Goal: Task Accomplishment & Management: Manage account settings

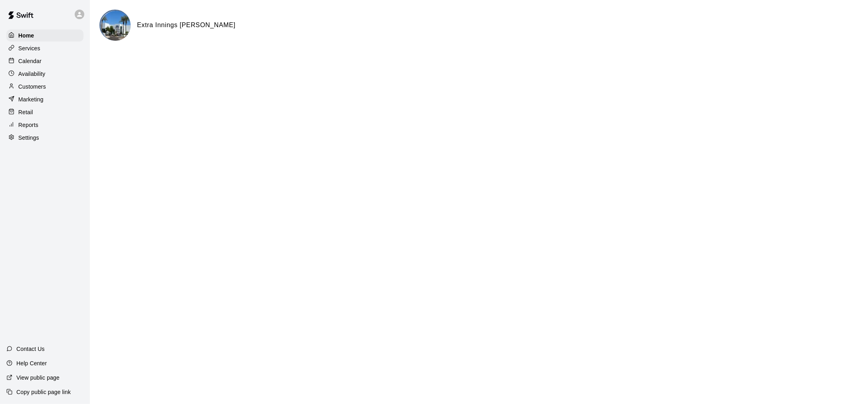
click at [42, 60] on div "Calendar" at bounding box center [44, 61] width 77 height 12
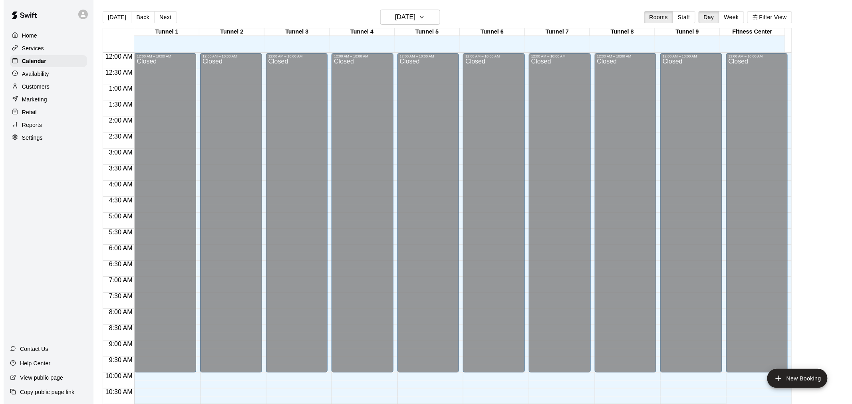
scroll to position [351, 0]
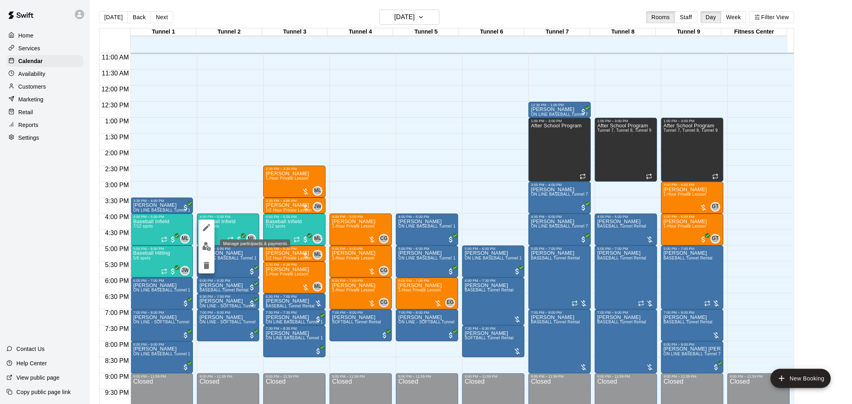
click at [207, 246] on img "edit" at bounding box center [206, 246] width 9 height 9
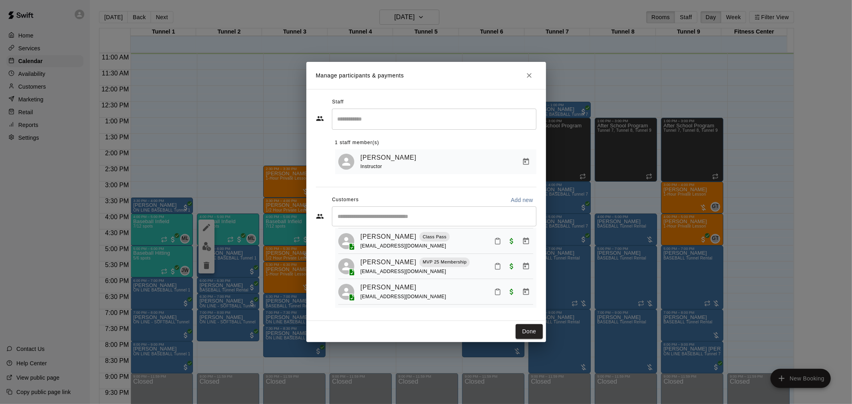
scroll to position [130, 0]
click at [525, 327] on button "Done" at bounding box center [529, 331] width 27 height 15
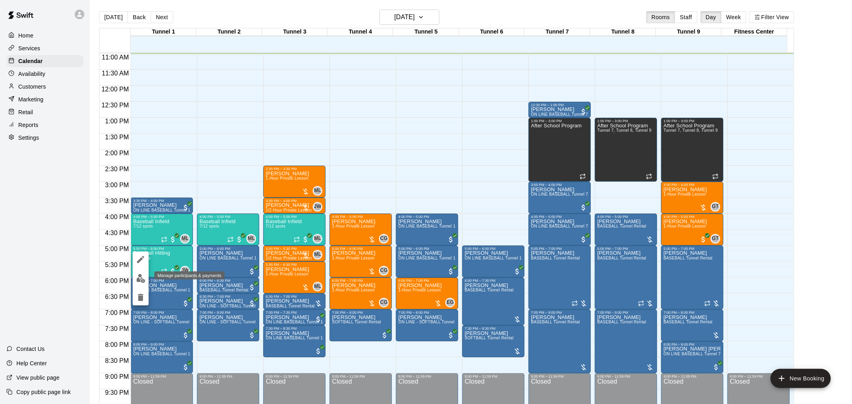
click at [142, 278] on img "edit" at bounding box center [140, 278] width 9 height 9
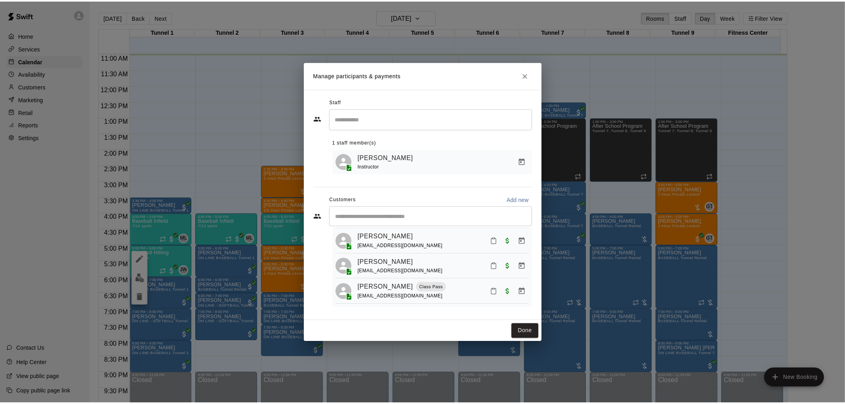
scroll to position [0, 0]
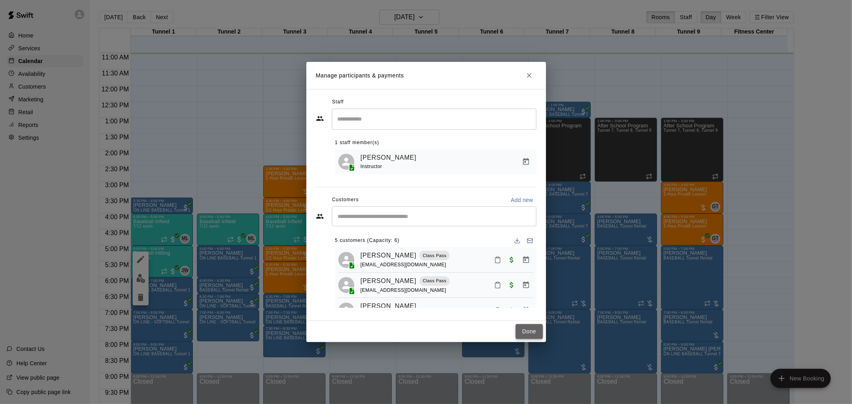
click at [527, 329] on button "Done" at bounding box center [529, 331] width 27 height 15
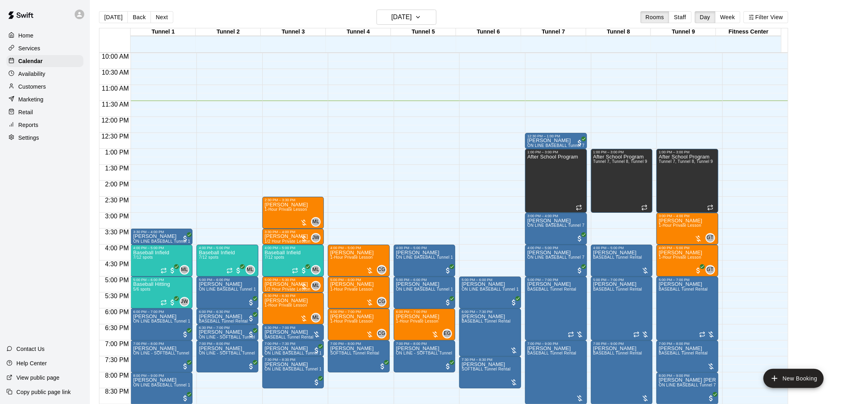
scroll to position [362, 0]
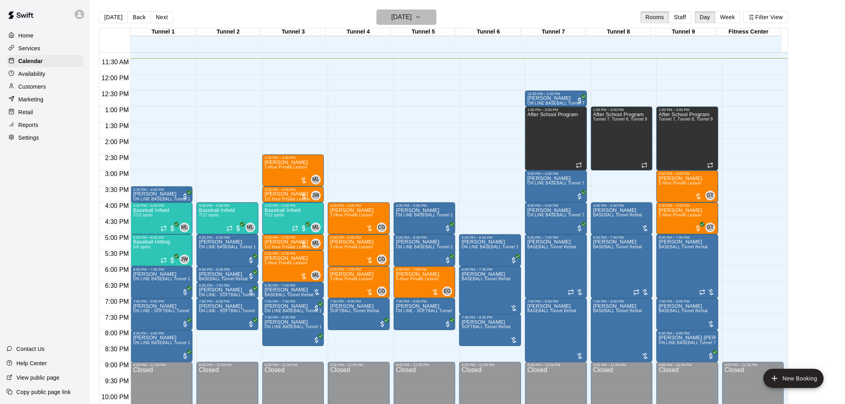
click at [391, 18] on h6 "[DATE]" at bounding box center [401, 17] width 20 height 11
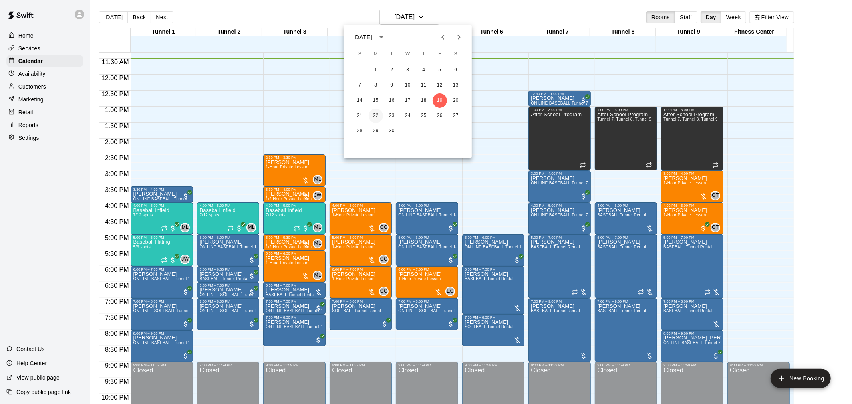
click at [377, 120] on button "22" at bounding box center [376, 116] width 14 height 14
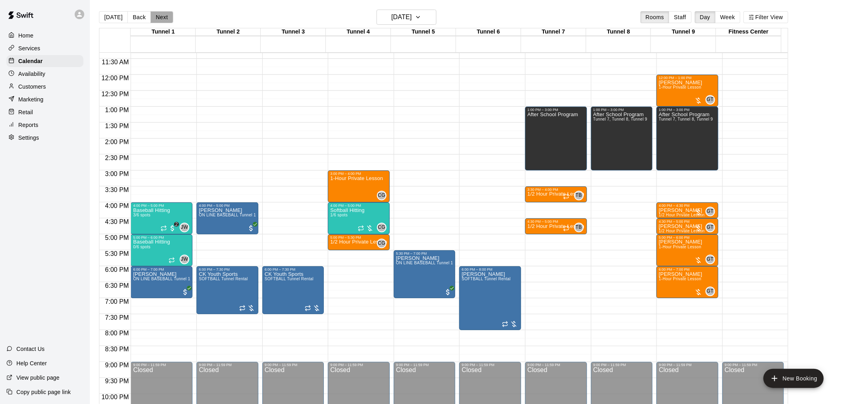
click at [166, 15] on button "Next" at bounding box center [162, 17] width 22 height 12
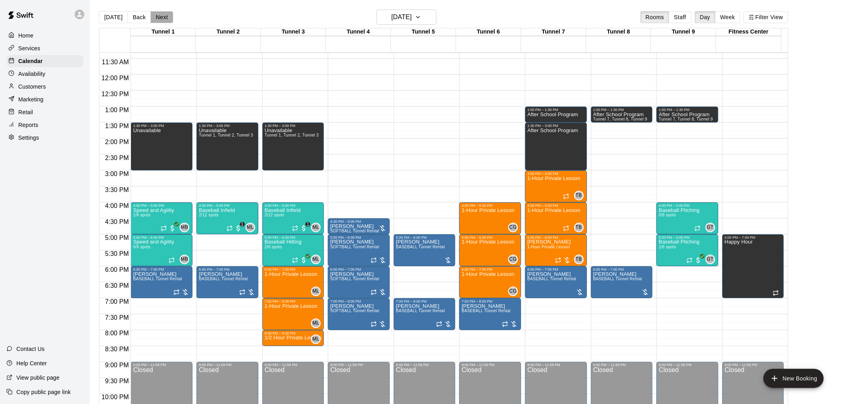
click at [166, 15] on button "Next" at bounding box center [162, 17] width 22 height 12
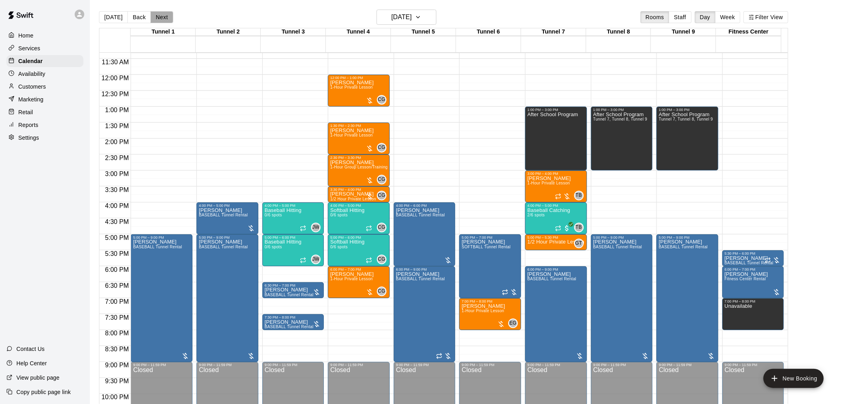
click at [169, 15] on button "Next" at bounding box center [162, 17] width 22 height 12
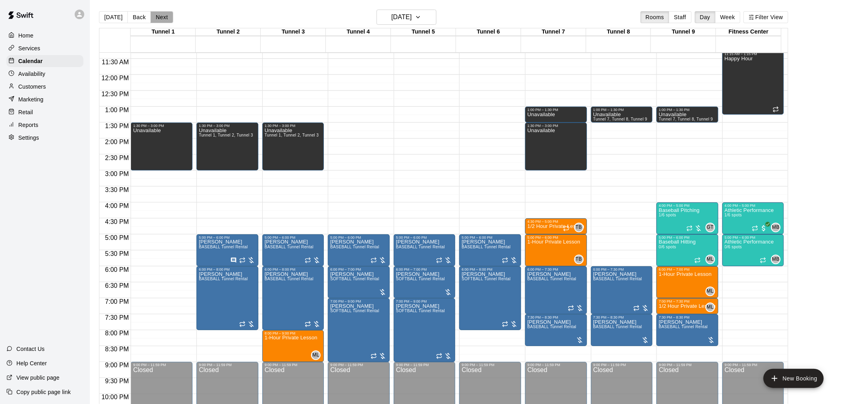
click at [169, 15] on button "Next" at bounding box center [162, 17] width 22 height 12
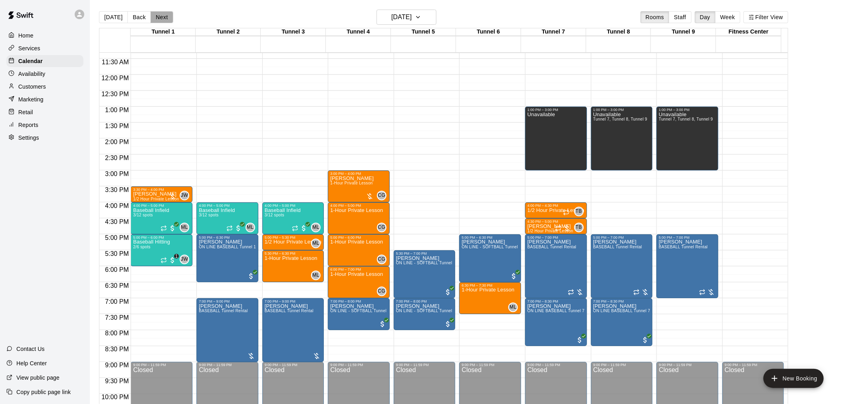
click at [165, 17] on button "Next" at bounding box center [162, 17] width 22 height 12
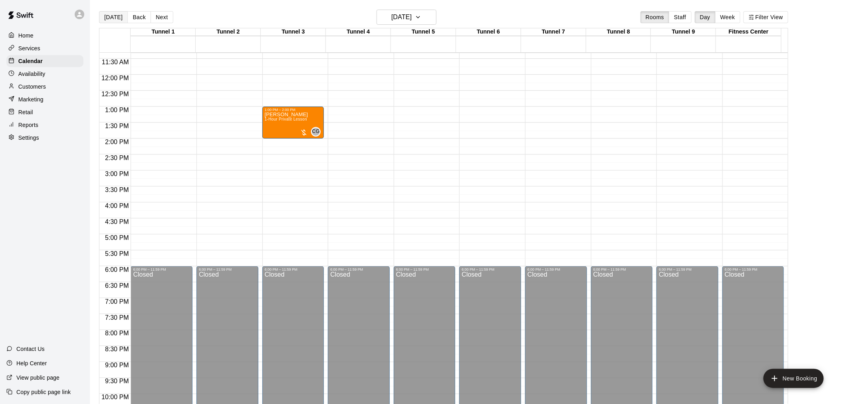
click at [102, 20] on button "[DATE]" at bounding box center [113, 17] width 29 height 12
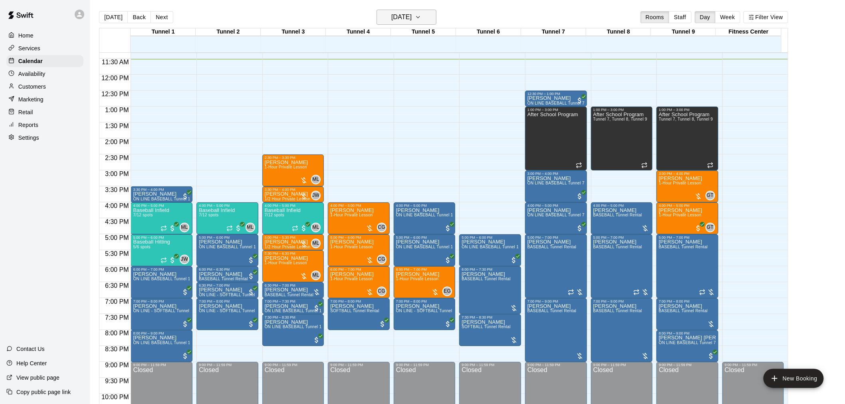
click at [426, 10] on button "[DATE]" at bounding box center [407, 17] width 60 height 15
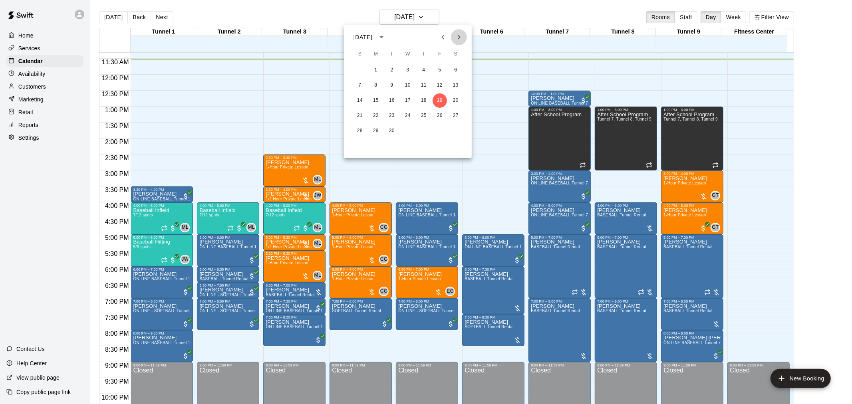
click at [458, 37] on icon "Next month" at bounding box center [459, 37] width 10 height 10
click at [438, 40] on icon "Previous month" at bounding box center [443, 37] width 10 height 10
click at [380, 132] on button "29" at bounding box center [376, 131] width 14 height 14
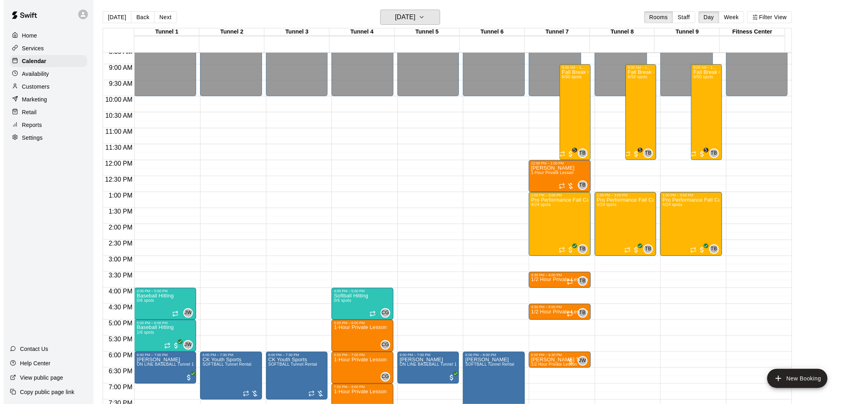
scroll to position [273, 0]
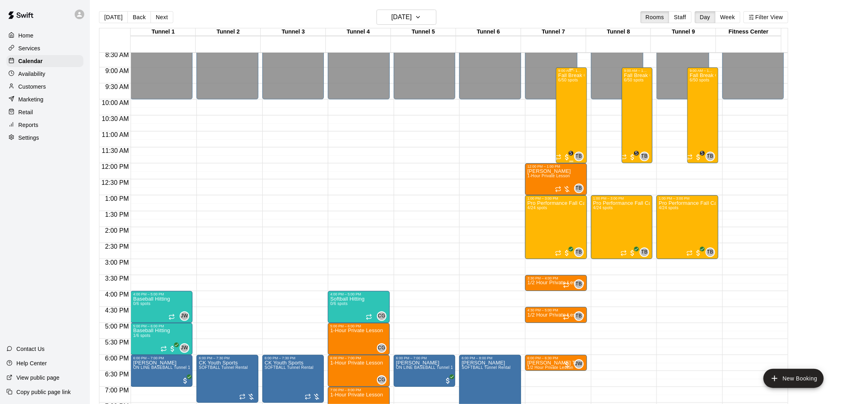
click at [576, 117] on div "Fall Break Camp 2025 6/50 spots" at bounding box center [571, 275] width 26 height 404
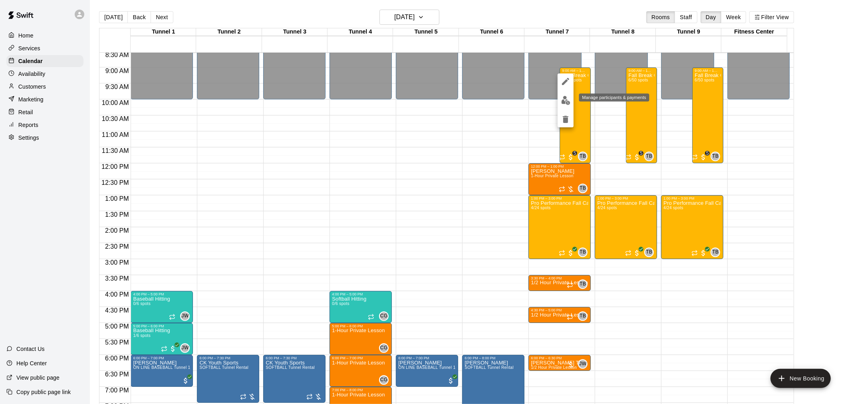
click at [565, 102] on img "edit" at bounding box center [565, 100] width 9 height 9
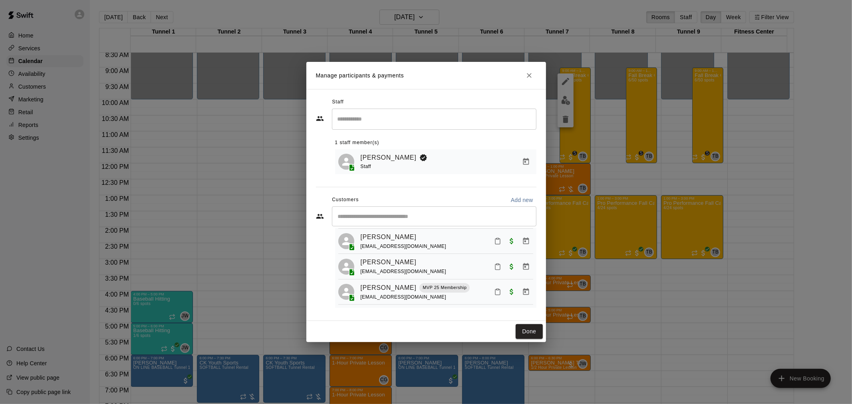
scroll to position [103, 0]
click at [522, 266] on icon "Manage bookings & payment" at bounding box center [526, 267] width 8 height 8
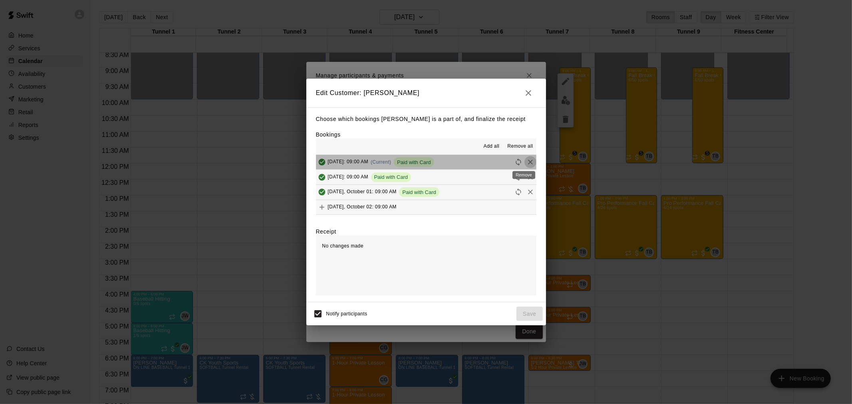
click at [528, 163] on icon "Remove" at bounding box center [530, 162] width 5 height 5
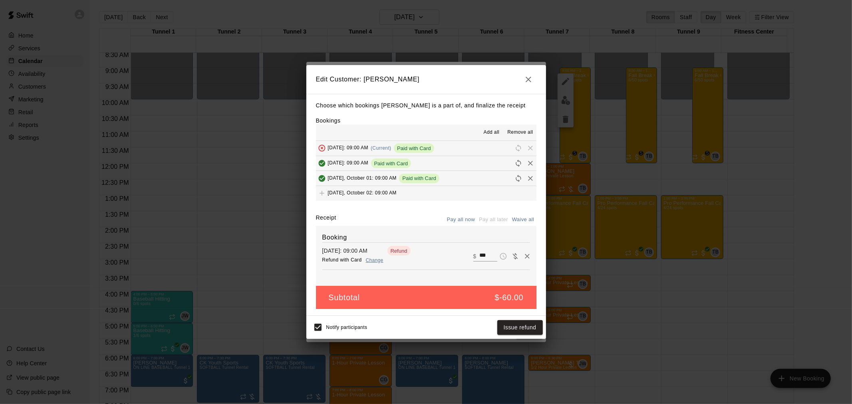
click at [525, 77] on icon "button" at bounding box center [529, 80] width 10 height 10
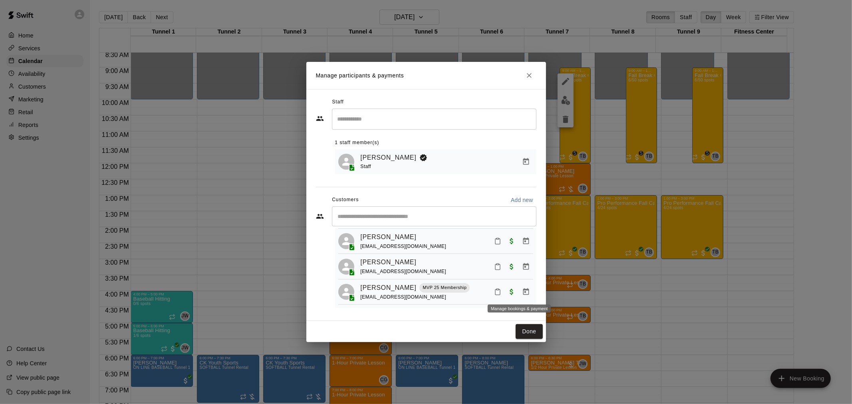
click at [524, 293] on button "Manage bookings & payment" at bounding box center [526, 292] width 14 height 14
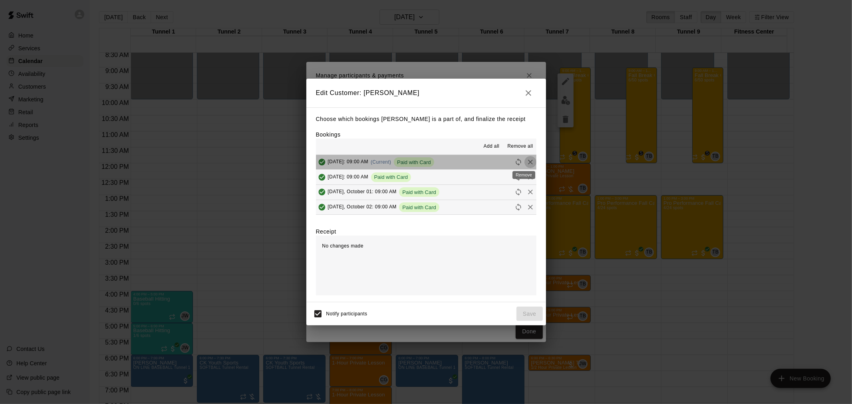
click at [526, 162] on icon "Remove" at bounding box center [530, 162] width 8 height 8
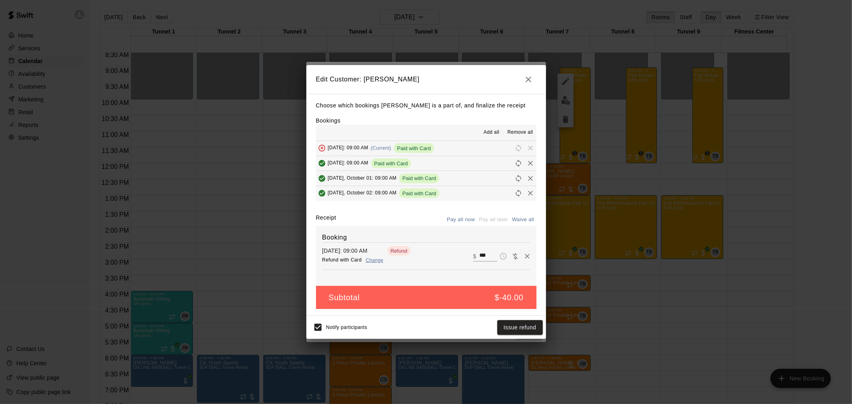
click at [535, 80] on button "button" at bounding box center [528, 79] width 16 height 16
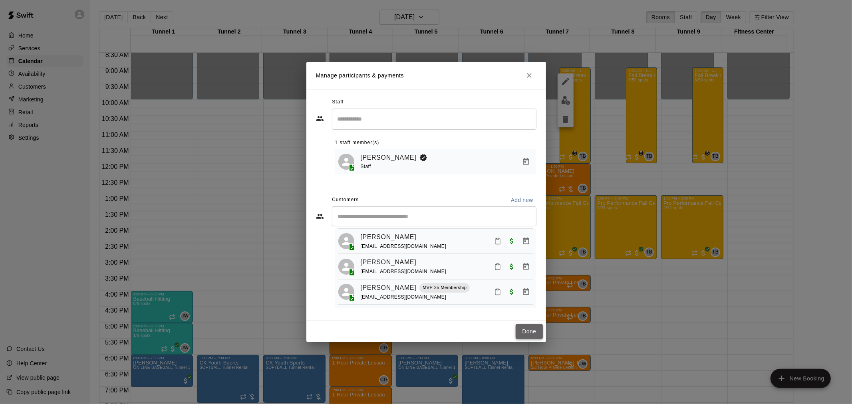
click at [524, 333] on button "Done" at bounding box center [529, 331] width 27 height 15
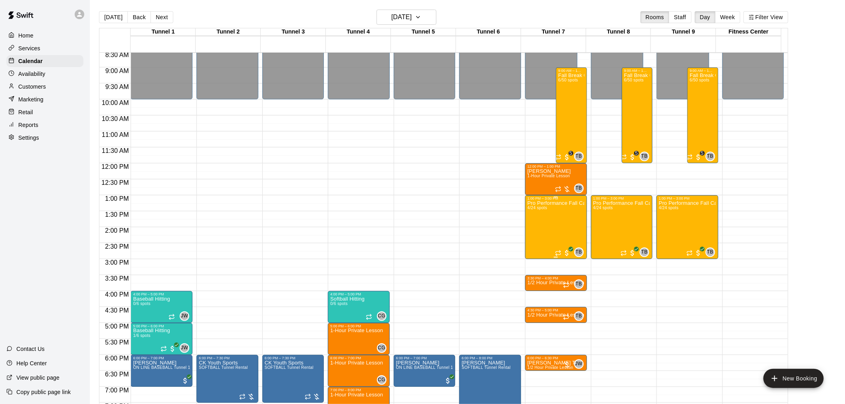
click at [550, 226] on div "Pro Performance Fall Camp 4/24 spots" at bounding box center [556, 402] width 57 height 404
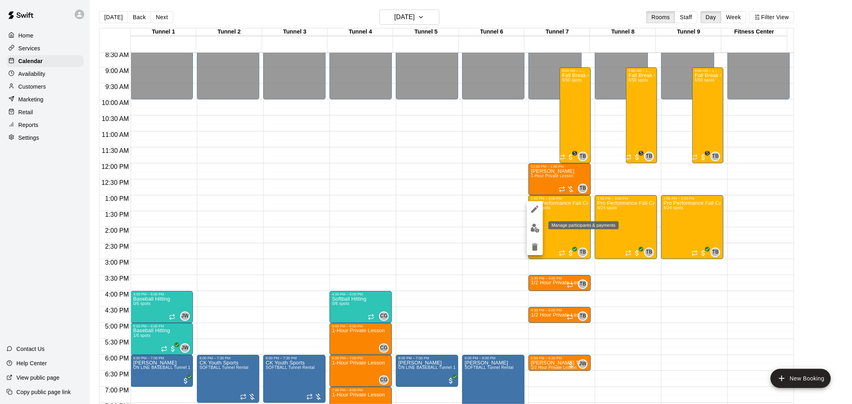
click at [532, 230] on img "edit" at bounding box center [534, 228] width 9 height 9
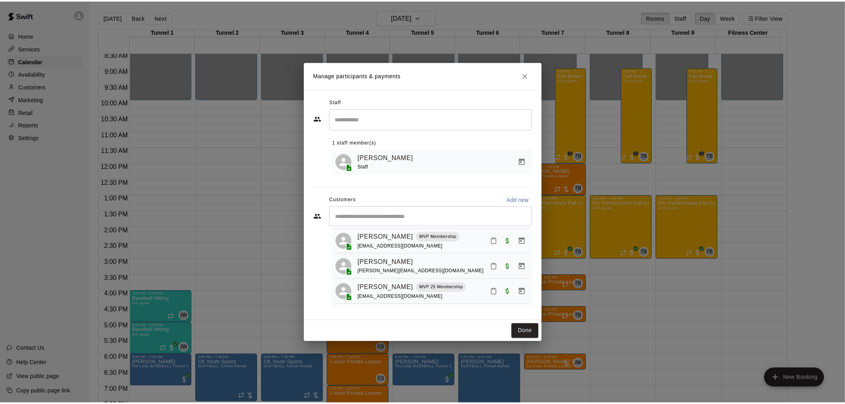
scroll to position [50, 0]
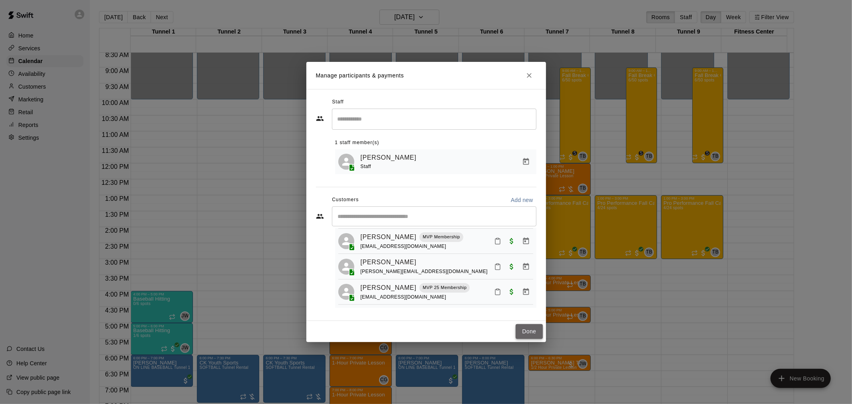
click at [525, 332] on button "Done" at bounding box center [529, 331] width 27 height 15
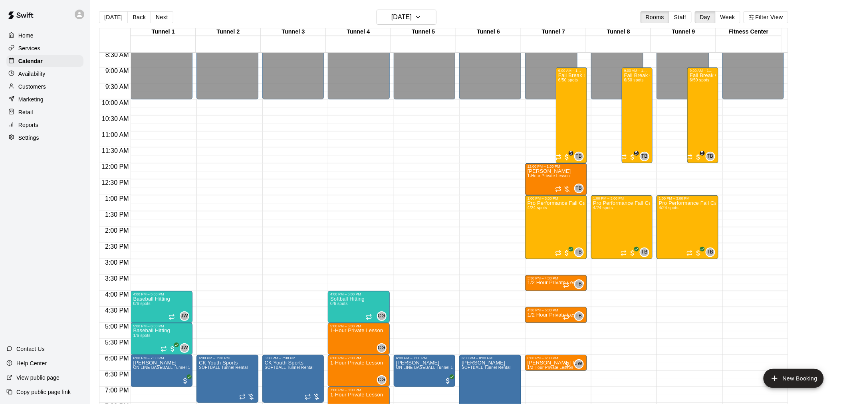
scroll to position [318, 0]
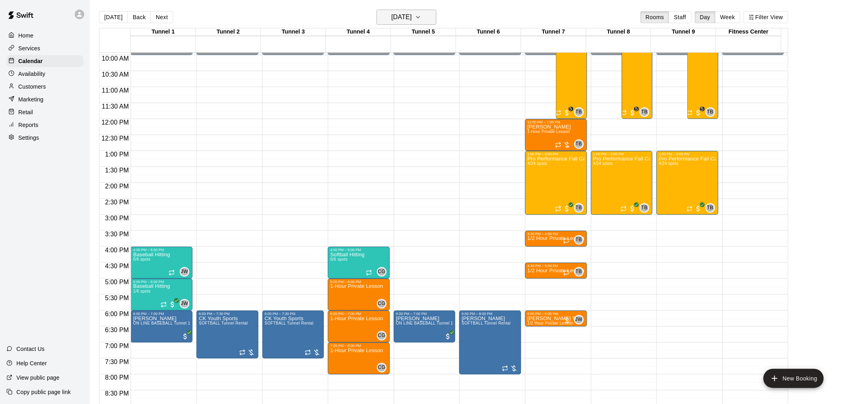
click at [412, 14] on h6 "[DATE]" at bounding box center [401, 17] width 20 height 11
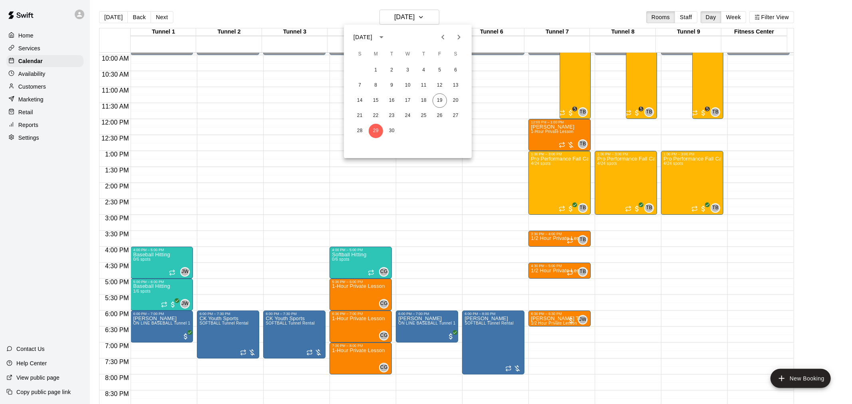
click at [161, 18] on div at bounding box center [426, 202] width 852 height 404
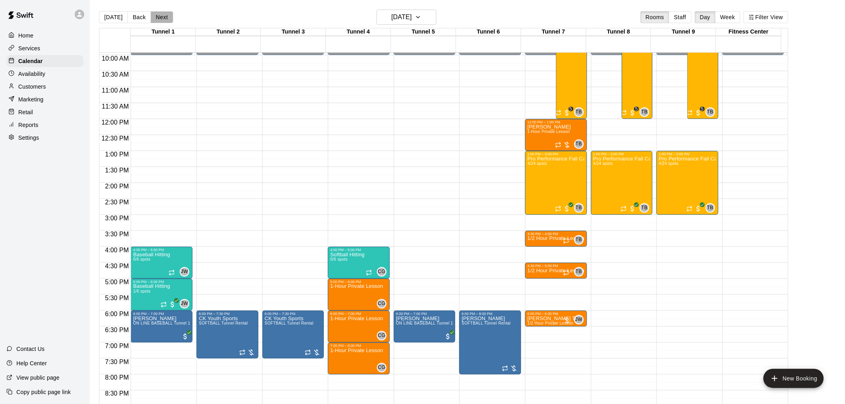
click at [161, 18] on button "Next" at bounding box center [162, 17] width 22 height 12
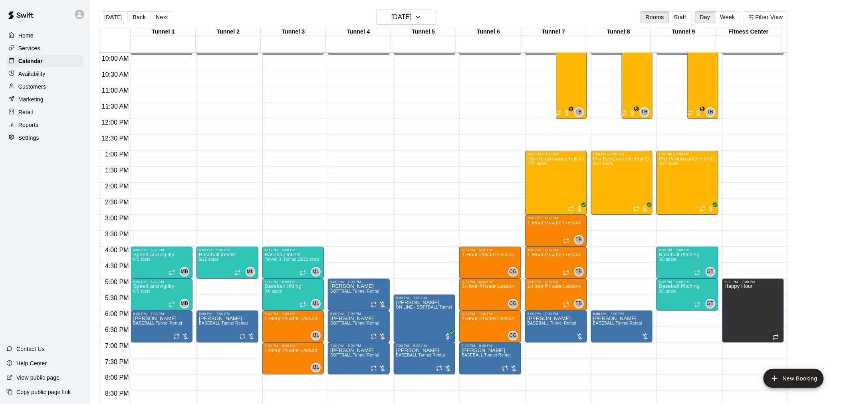
click at [161, 18] on button "Next" at bounding box center [162, 17] width 22 height 12
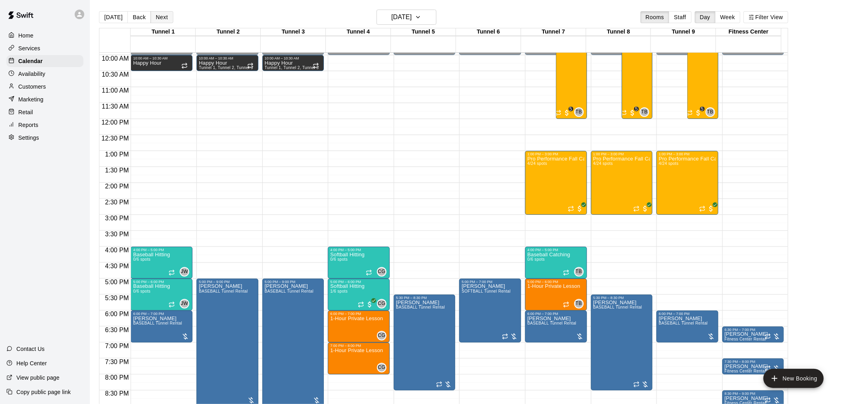
click at [162, 15] on button "Next" at bounding box center [162, 17] width 22 height 12
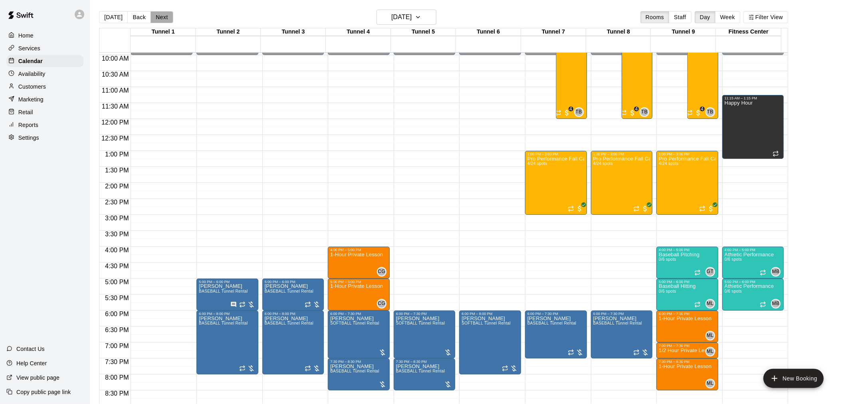
click at [161, 14] on button "Next" at bounding box center [162, 17] width 22 height 12
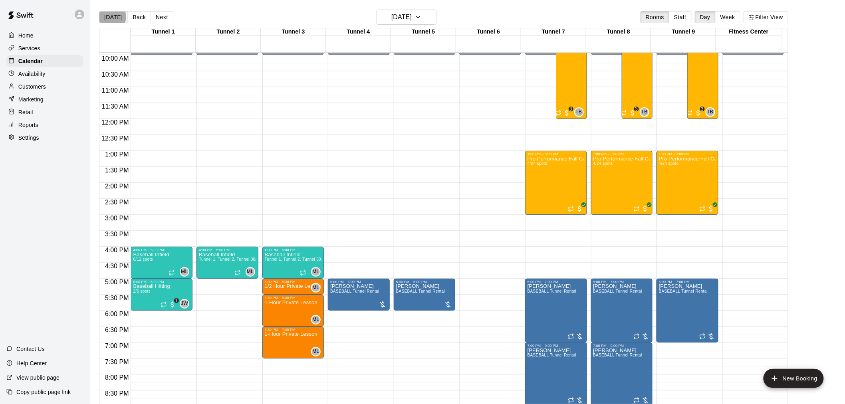
click at [111, 17] on button "[DATE]" at bounding box center [113, 17] width 29 height 12
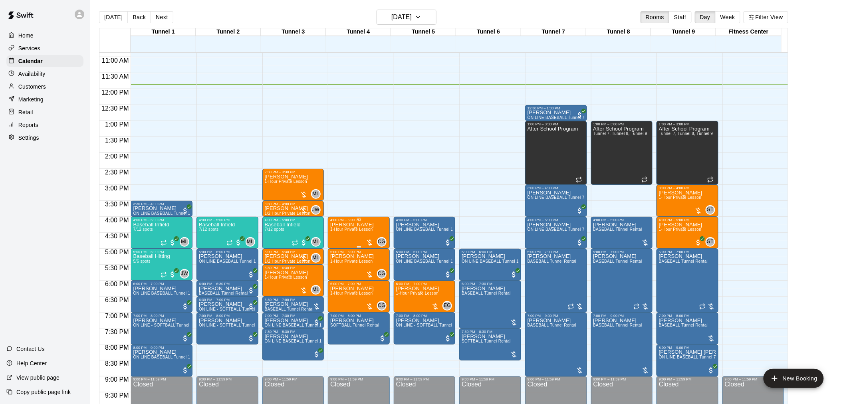
scroll to position [362, 0]
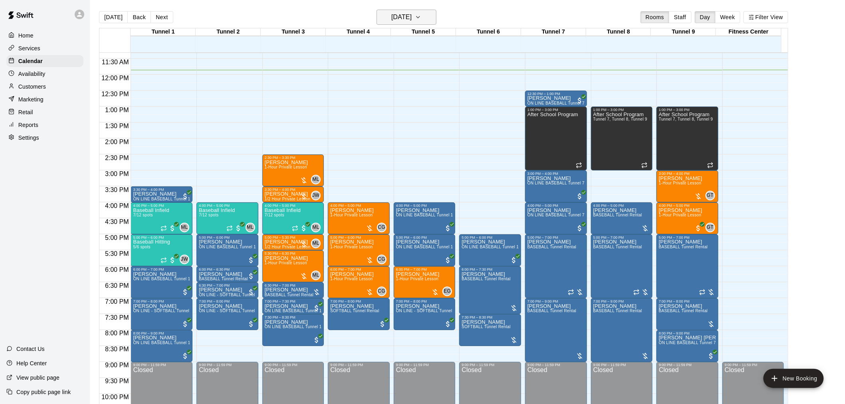
click at [393, 18] on h6 "[DATE]" at bounding box center [401, 17] width 20 height 11
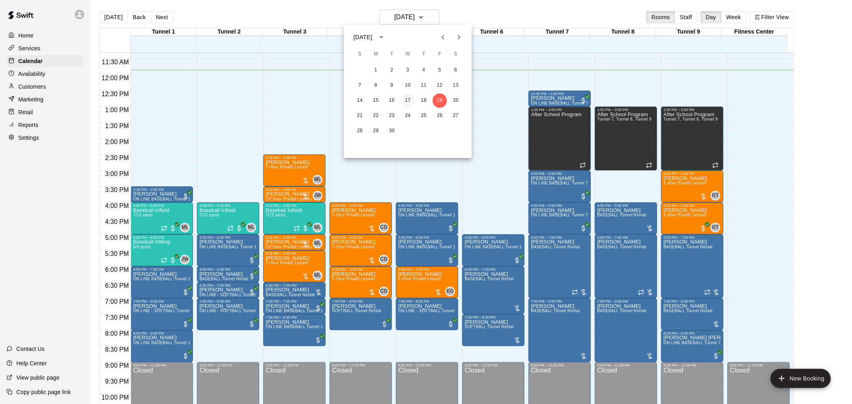
click at [407, 101] on button "17" at bounding box center [408, 100] width 14 height 14
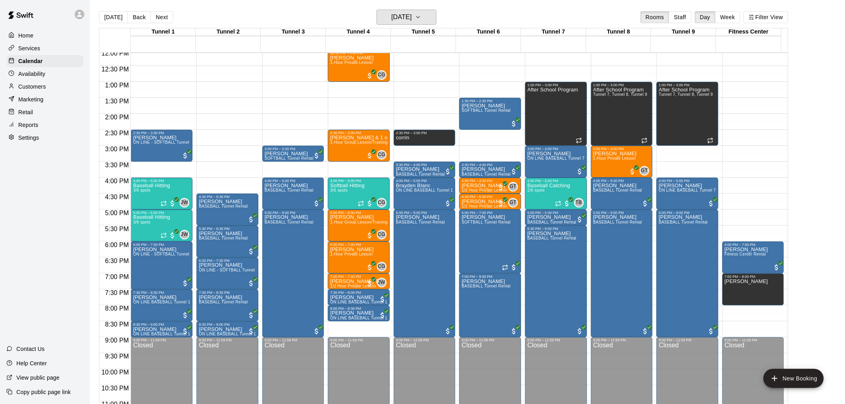
scroll to position [406, 0]
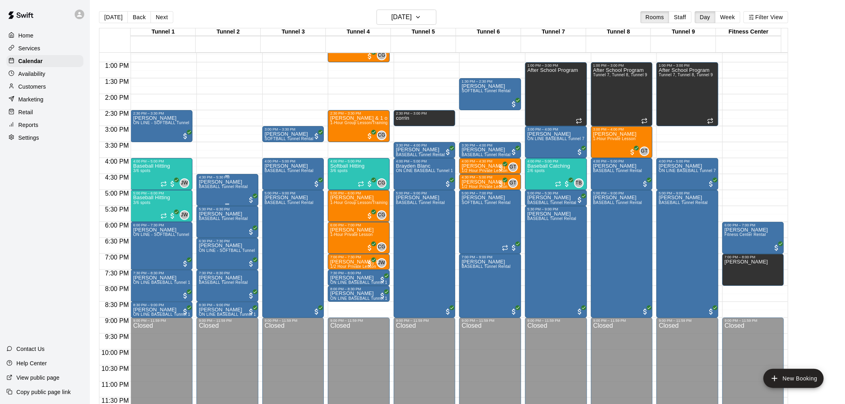
click at [226, 192] on div "[PERSON_NAME] BASEBALL Tunnel Rental" at bounding box center [223, 381] width 49 height 404
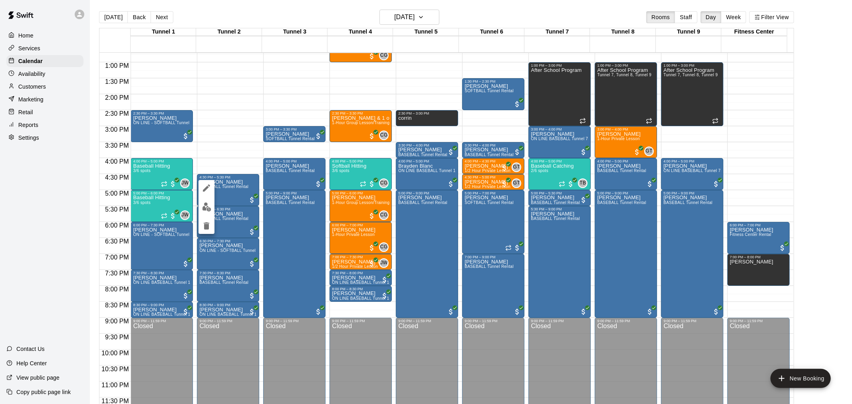
click at [204, 208] on img "edit" at bounding box center [206, 206] width 9 height 9
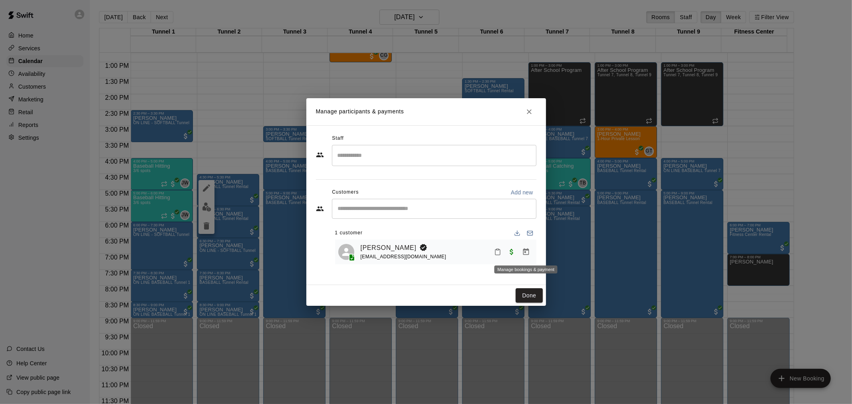
click at [523, 252] on icon "Manage bookings & payment" at bounding box center [526, 251] width 6 height 7
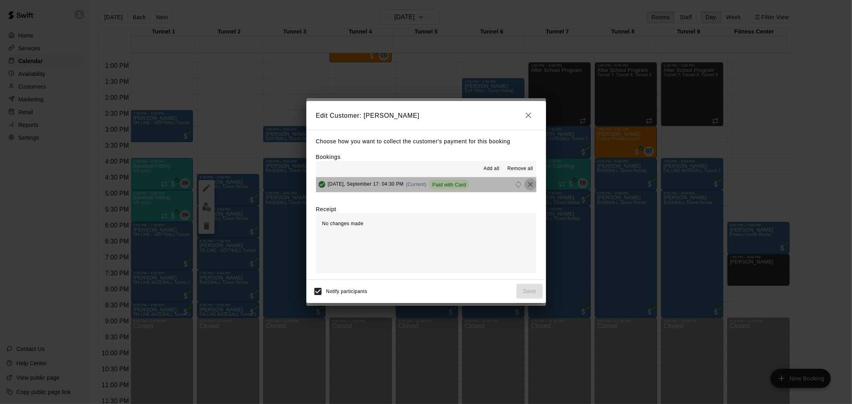
click at [526, 186] on icon "Remove" at bounding box center [530, 185] width 8 height 8
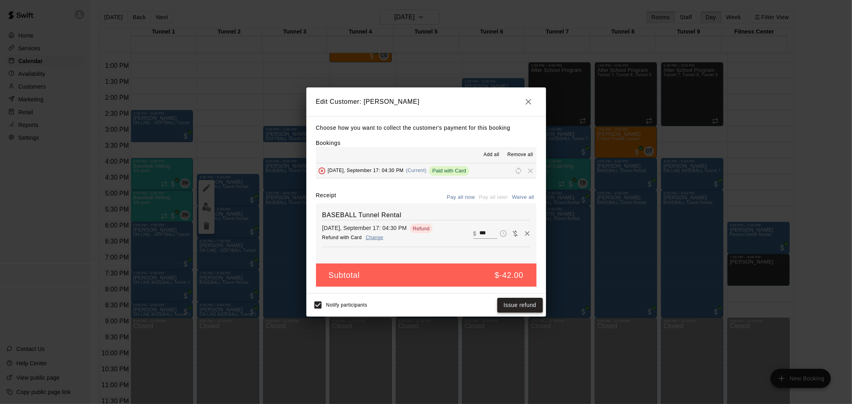
click at [517, 308] on button "Issue refund" at bounding box center [520, 305] width 46 height 15
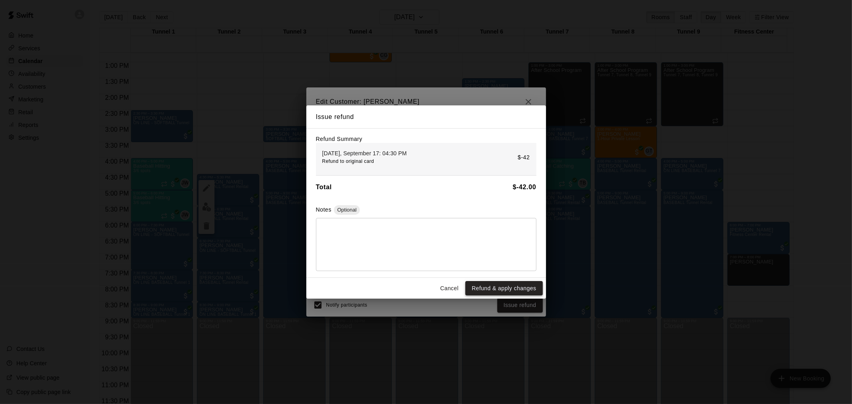
click at [520, 290] on button "Refund & apply changes" at bounding box center [503, 288] width 77 height 15
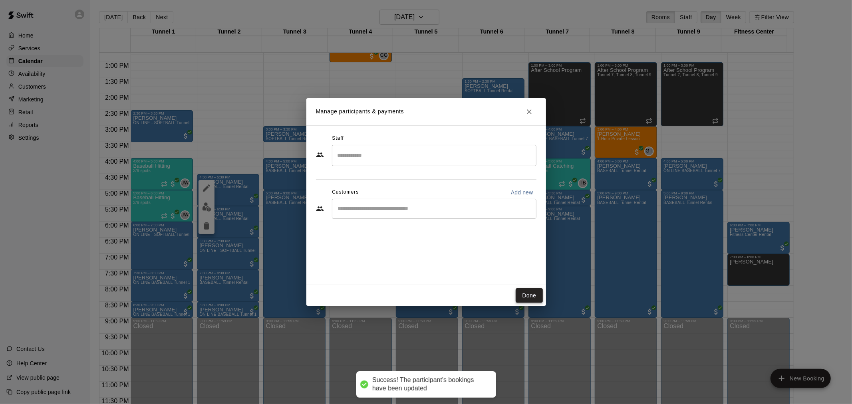
click at [526, 300] on button "Done" at bounding box center [529, 295] width 27 height 15
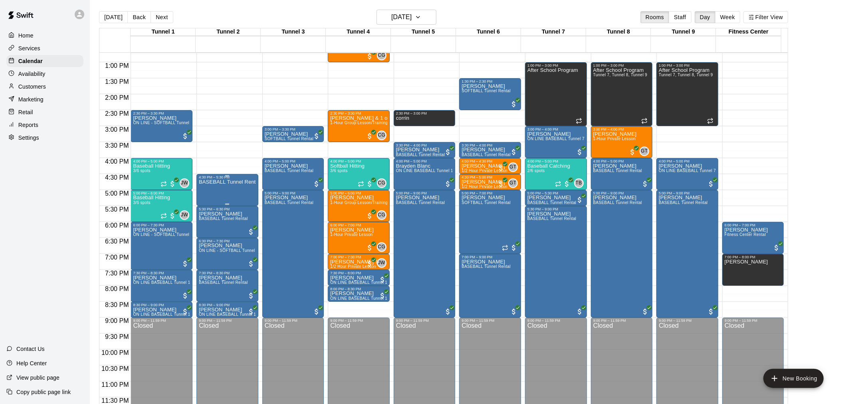
click at [226, 194] on div "BASEBALL Tunnel Rental" at bounding box center [227, 381] width 57 height 404
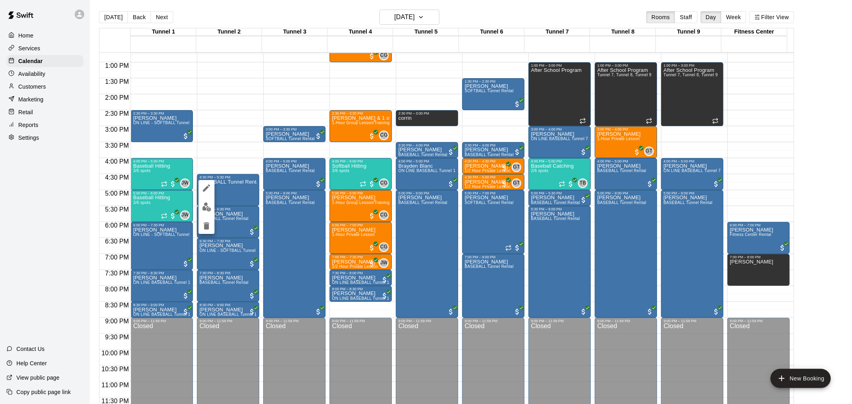
click at [246, 131] on div at bounding box center [426, 202] width 852 height 404
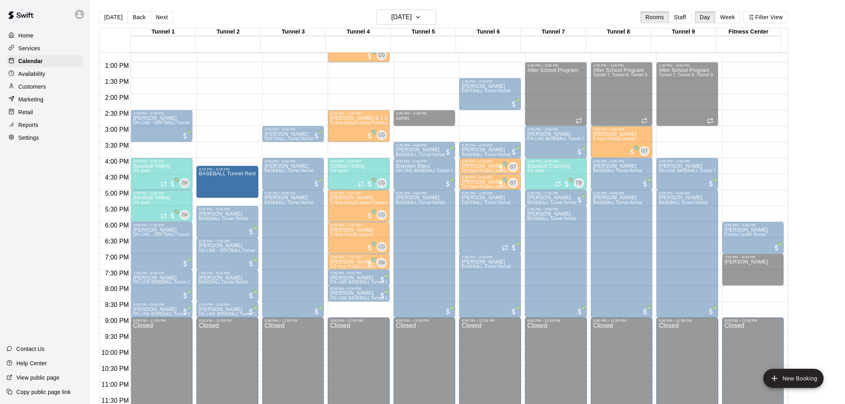
drag, startPoint x: 226, startPoint y: 202, endPoint x: 226, endPoint y: 196, distance: 6.4
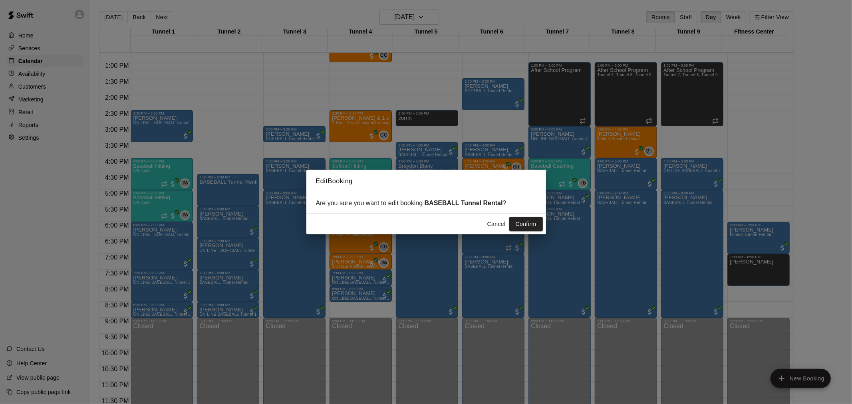
click at [496, 221] on button "Cancel" at bounding box center [497, 224] width 26 height 15
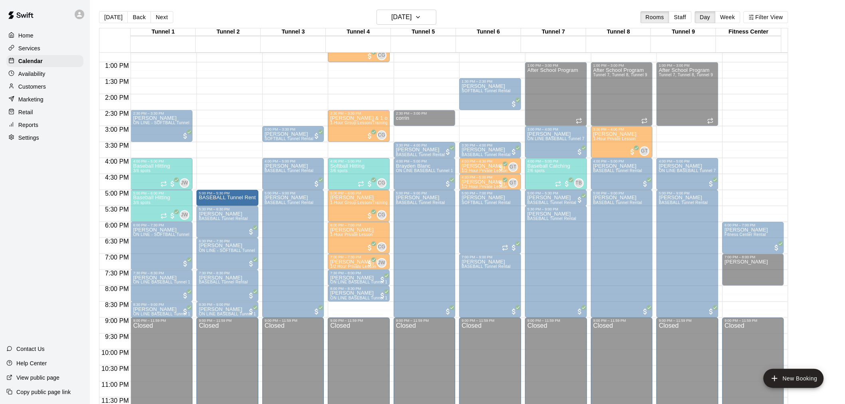
drag, startPoint x: 225, startPoint y: 176, endPoint x: 229, endPoint y: 192, distance: 16.4
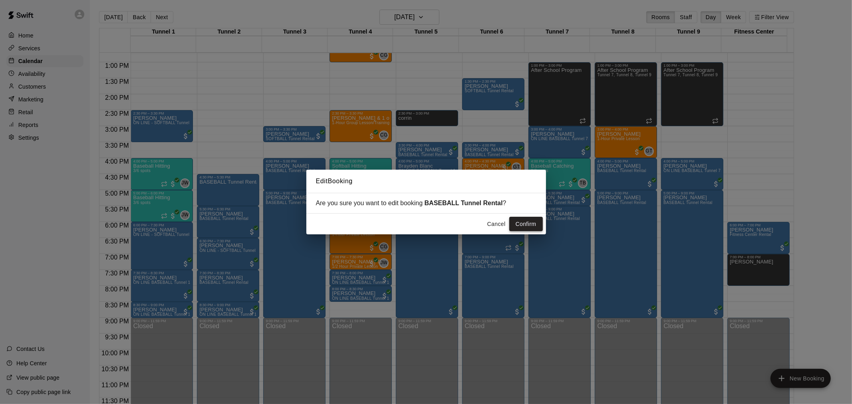
click at [518, 221] on button "Confirm" at bounding box center [526, 224] width 34 height 15
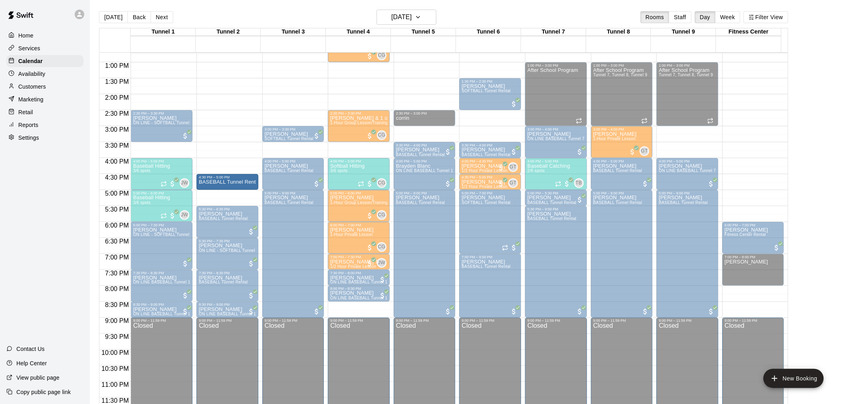
drag, startPoint x: 234, startPoint y: 198, endPoint x: 233, endPoint y: 184, distance: 14.0
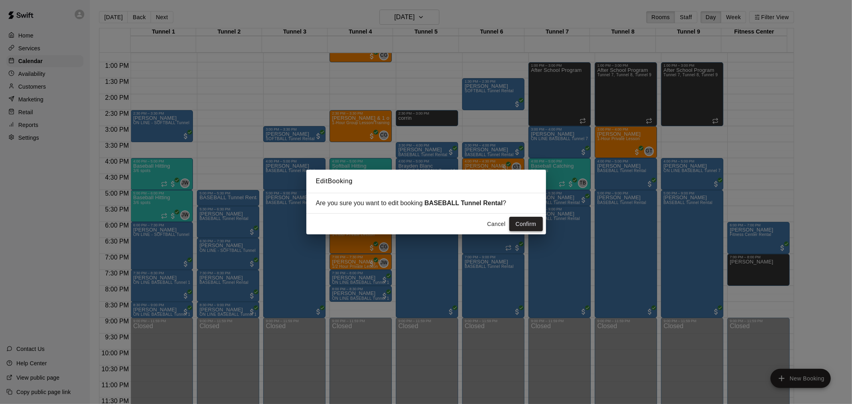
click at [521, 224] on button "Confirm" at bounding box center [526, 224] width 34 height 15
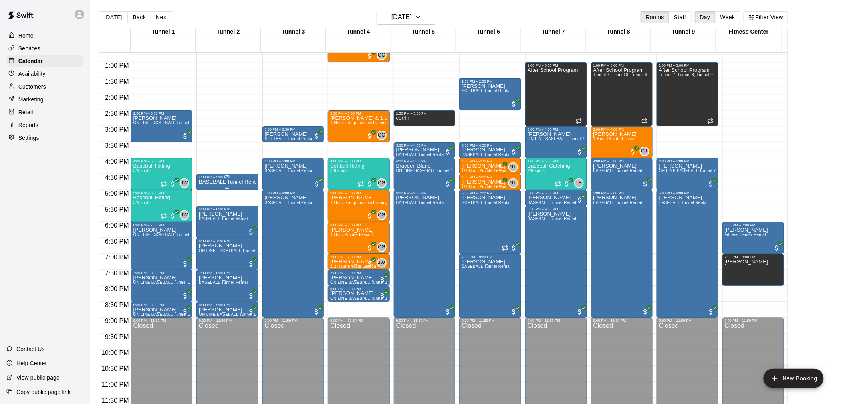
click at [227, 182] on p "BASEBALL Tunnel Rental" at bounding box center [227, 182] width 57 height 0
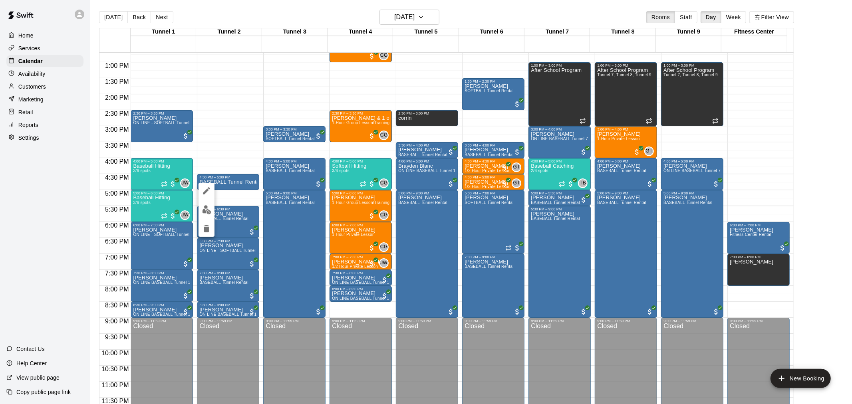
click at [210, 209] on img "edit" at bounding box center [206, 209] width 9 height 9
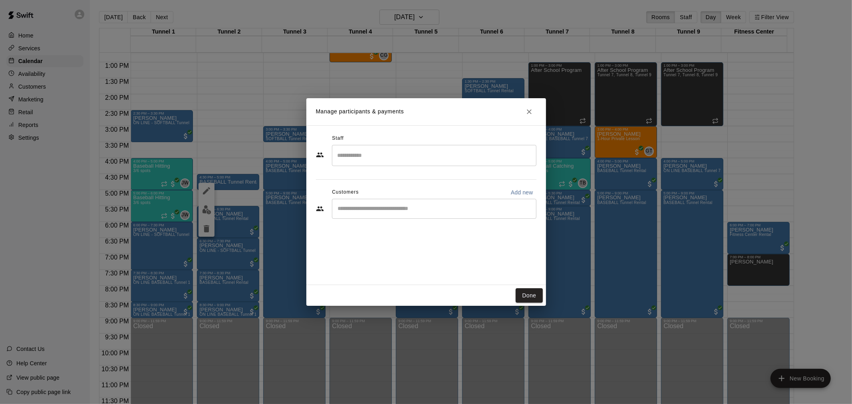
click at [389, 213] on div "​" at bounding box center [434, 209] width 204 height 20
type input "*********"
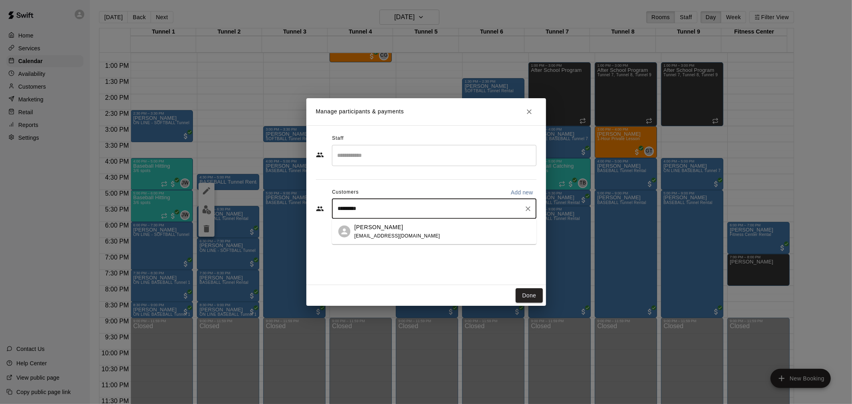
click at [382, 236] on span "[EMAIL_ADDRESS][DOMAIN_NAME]" at bounding box center [397, 236] width 86 height 6
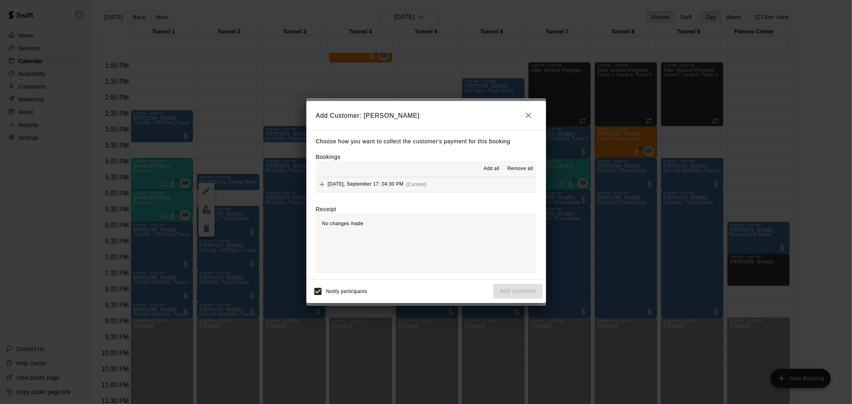
click at [441, 191] on button "[DATE], September 17: 04:30 PM (Current)" at bounding box center [426, 184] width 220 height 15
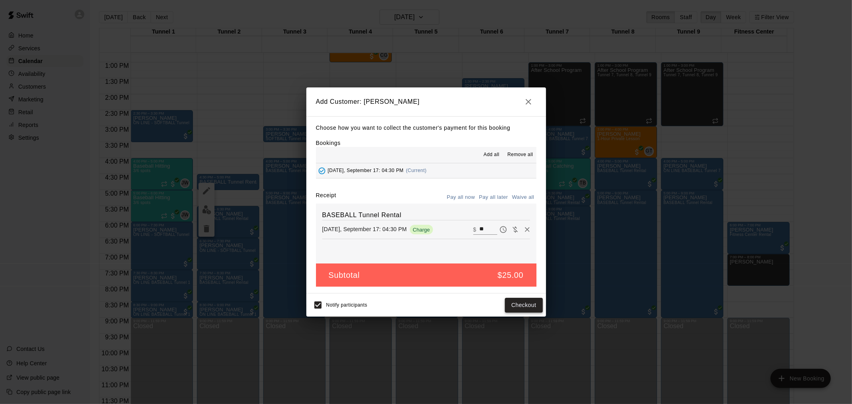
click at [525, 301] on button "Checkout" at bounding box center [524, 305] width 38 height 15
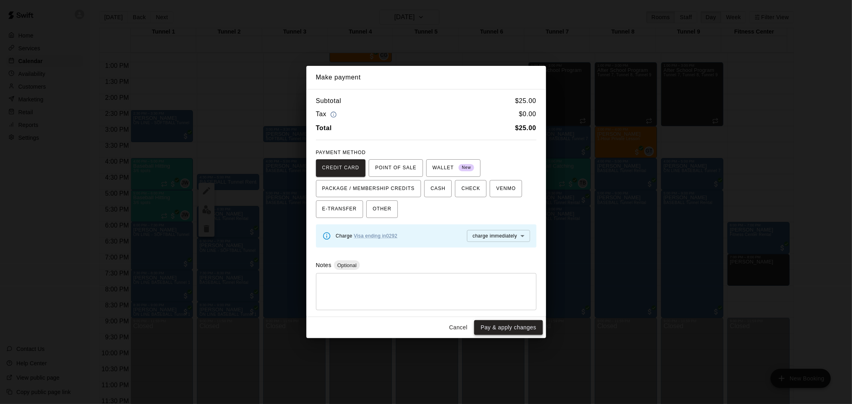
click at [518, 328] on button "Pay & apply changes" at bounding box center [508, 327] width 68 height 15
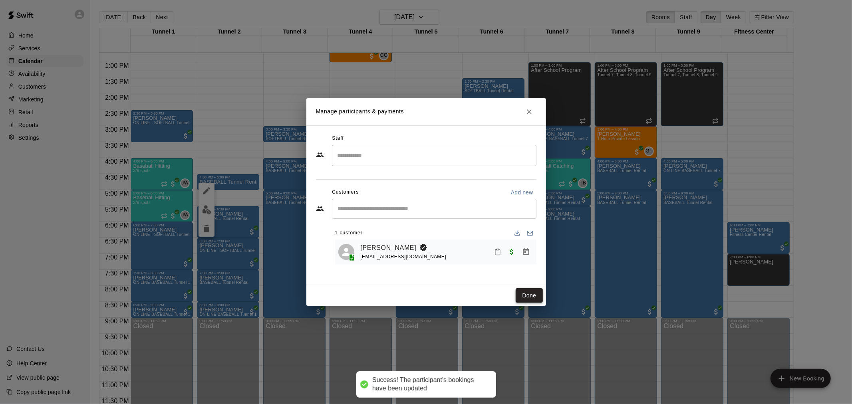
click at [534, 290] on button "Done" at bounding box center [529, 295] width 27 height 15
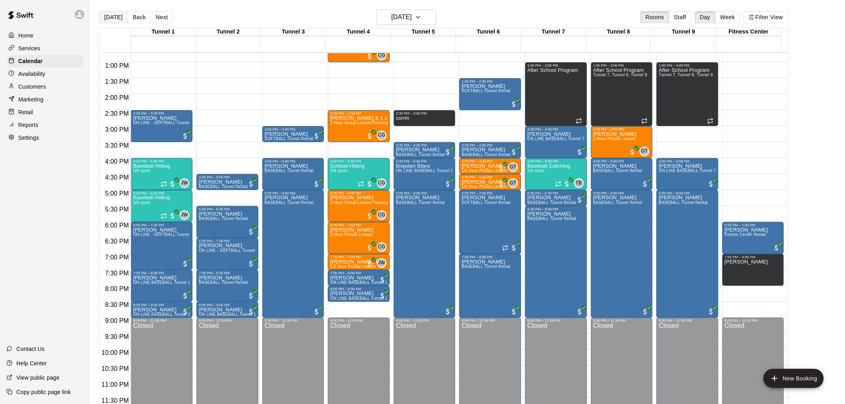
click at [121, 18] on button "[DATE]" at bounding box center [113, 17] width 29 height 12
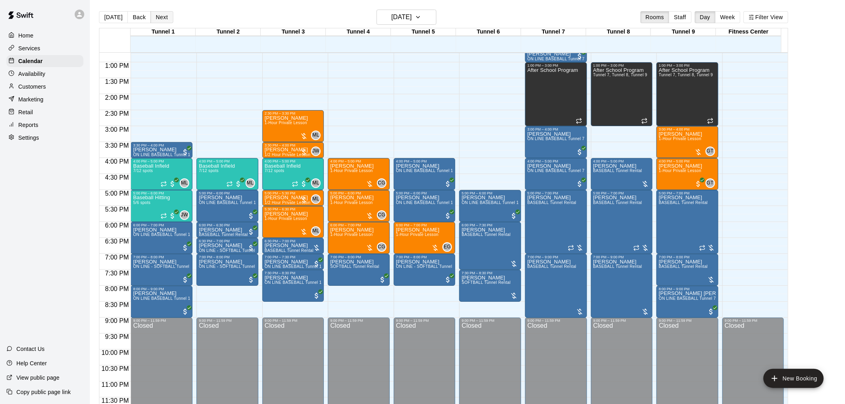
click at [167, 18] on button "Next" at bounding box center [162, 17] width 22 height 12
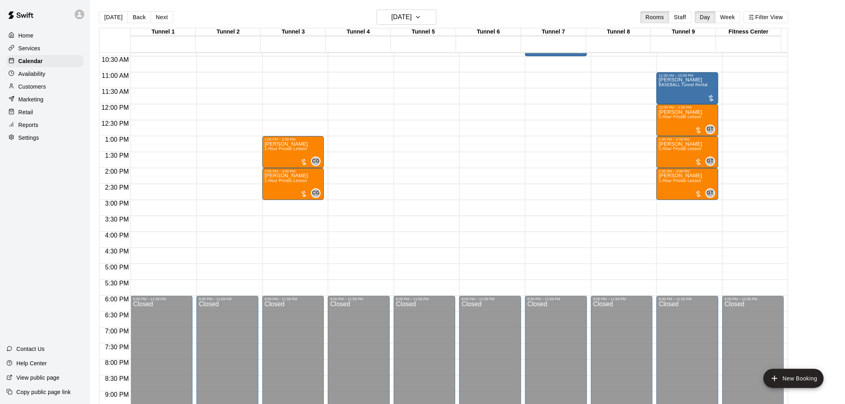
scroll to position [229, 0]
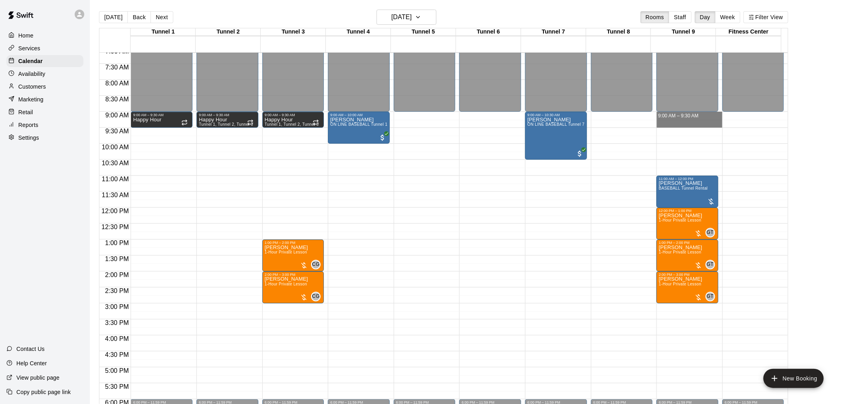
drag, startPoint x: 687, startPoint y: 116, endPoint x: 687, endPoint y: 122, distance: 5.6
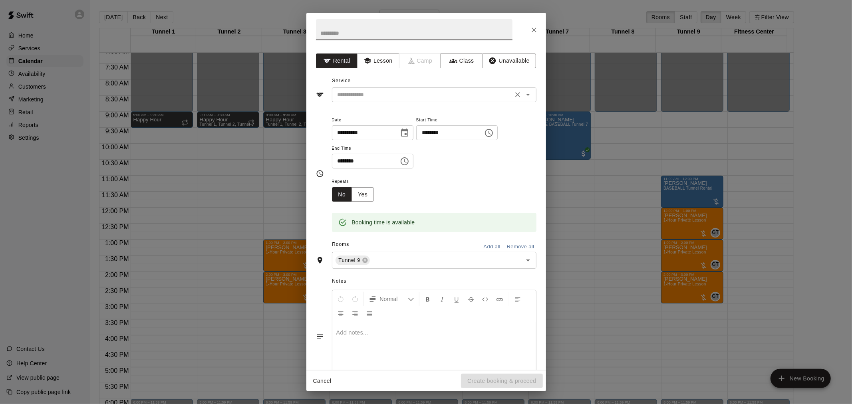
click at [375, 97] on input "text" at bounding box center [422, 95] width 176 height 10
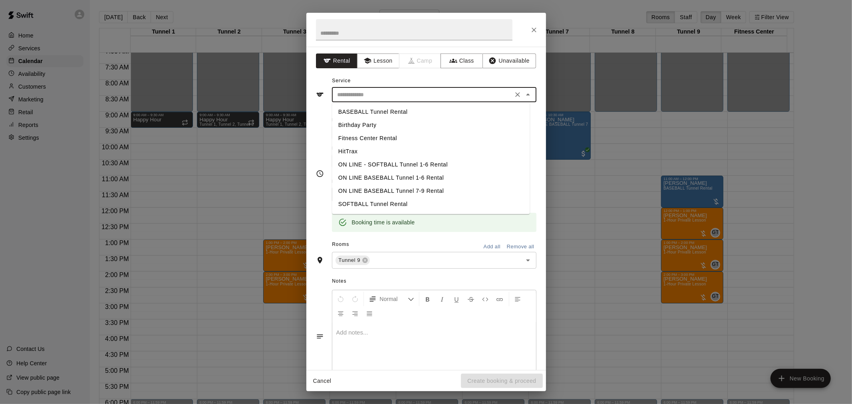
click at [381, 111] on li "BASEBALL Tunnel Rental" at bounding box center [431, 111] width 198 height 13
type input "**********"
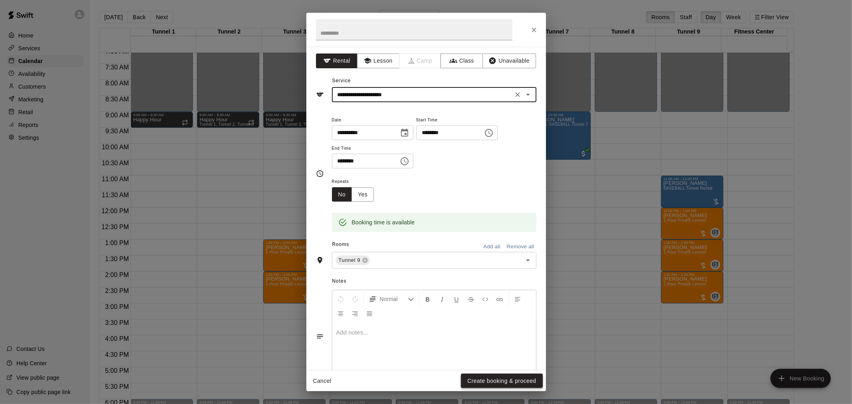
click at [499, 379] on button "Create booking & proceed" at bounding box center [501, 381] width 81 height 15
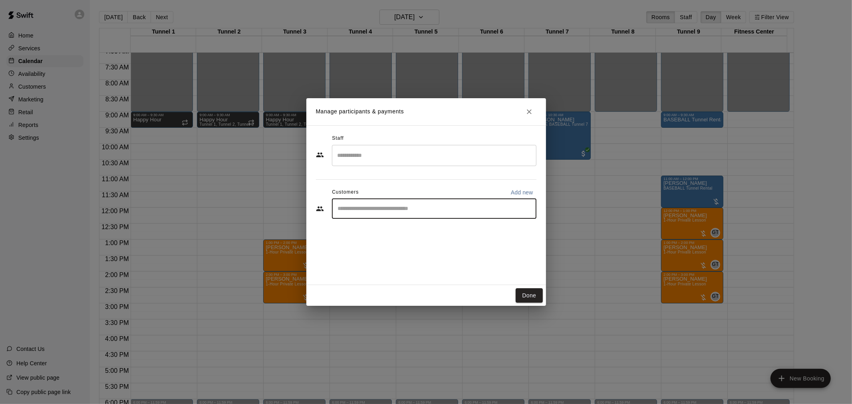
click at [369, 212] on input "Start typing to search customers..." at bounding box center [433, 209] width 197 height 8
type input "*****"
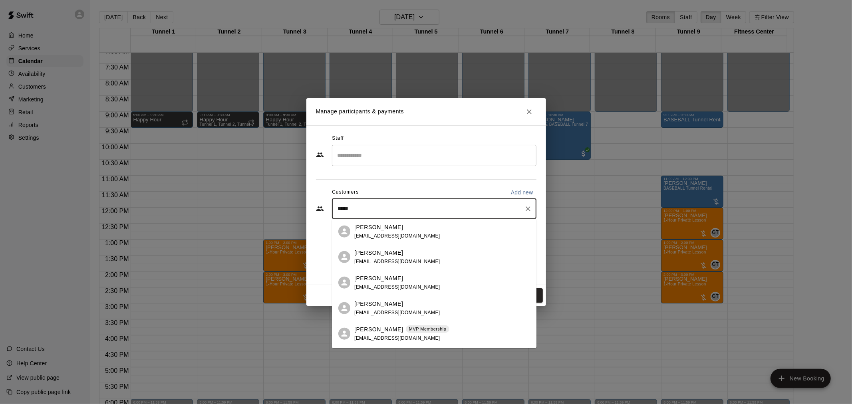
click at [409, 332] on p "MVP Membership" at bounding box center [427, 329] width 37 height 7
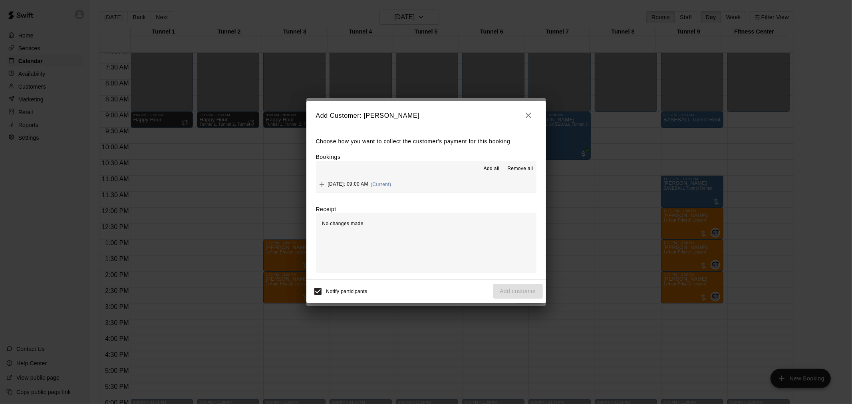
click at [391, 184] on span "(Current)" at bounding box center [381, 185] width 21 height 6
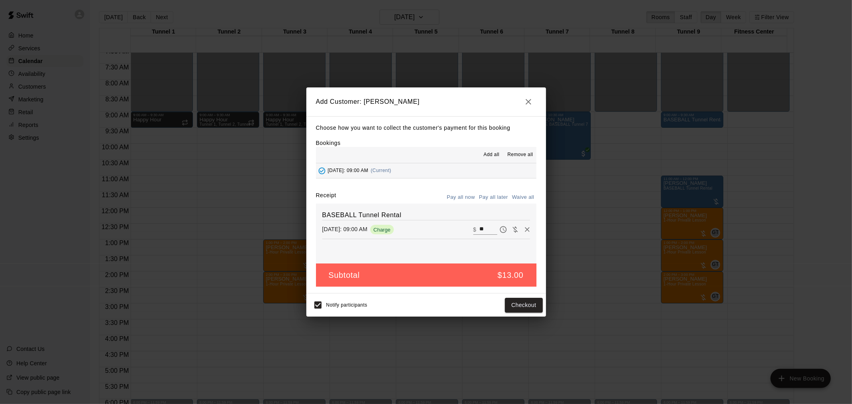
click at [488, 198] on button "Pay all later" at bounding box center [493, 197] width 33 height 12
click at [524, 310] on button "Add customer" at bounding box center [517, 305] width 49 height 15
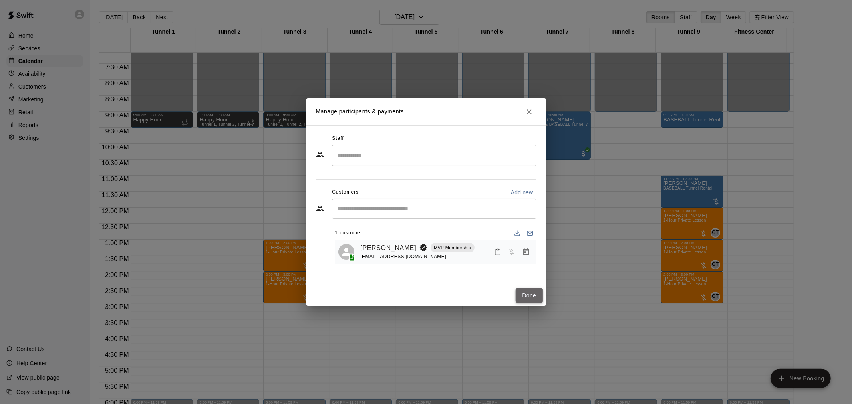
click at [521, 300] on button "Done" at bounding box center [529, 295] width 27 height 15
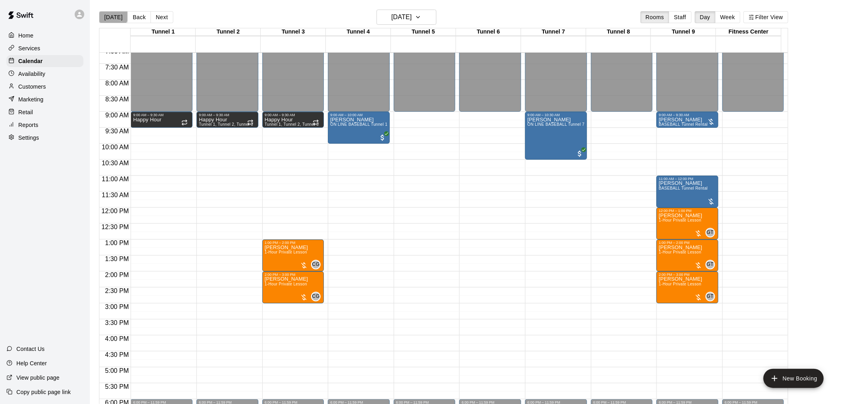
click at [113, 13] on button "[DATE]" at bounding box center [113, 17] width 29 height 12
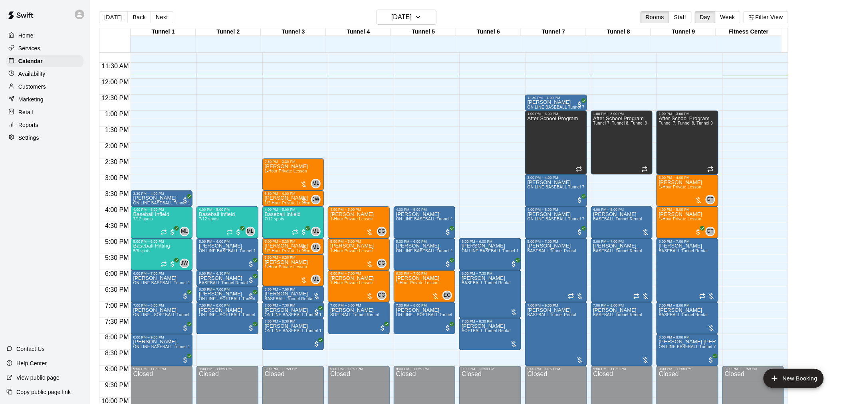
scroll to position [362, 0]
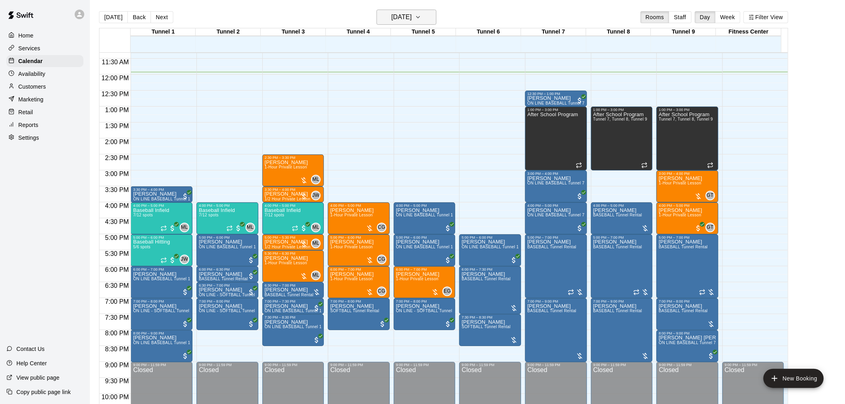
click at [412, 14] on h6 "[DATE]" at bounding box center [401, 17] width 20 height 11
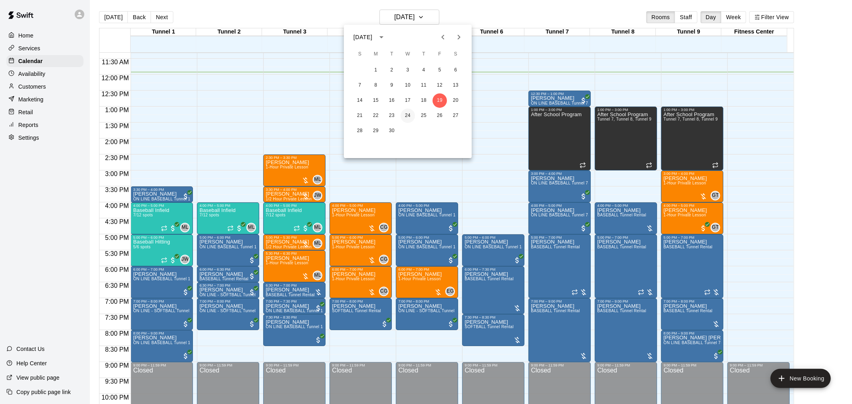
click at [408, 120] on button "24" at bounding box center [408, 116] width 14 height 14
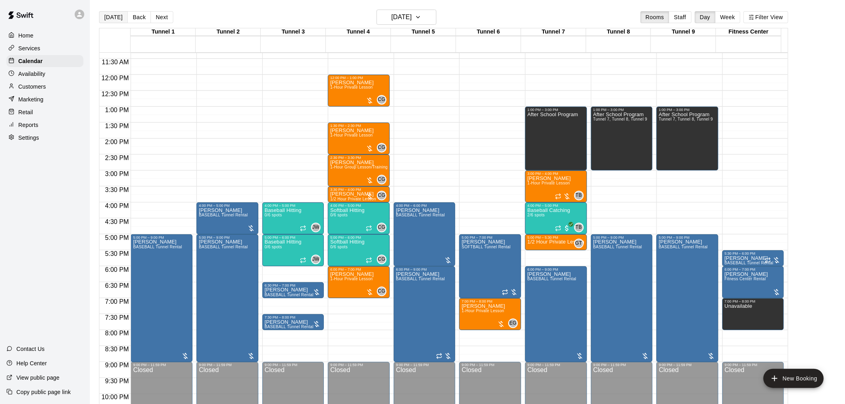
click at [105, 13] on button "[DATE]" at bounding box center [113, 17] width 29 height 12
